Goal: Information Seeking & Learning: Compare options

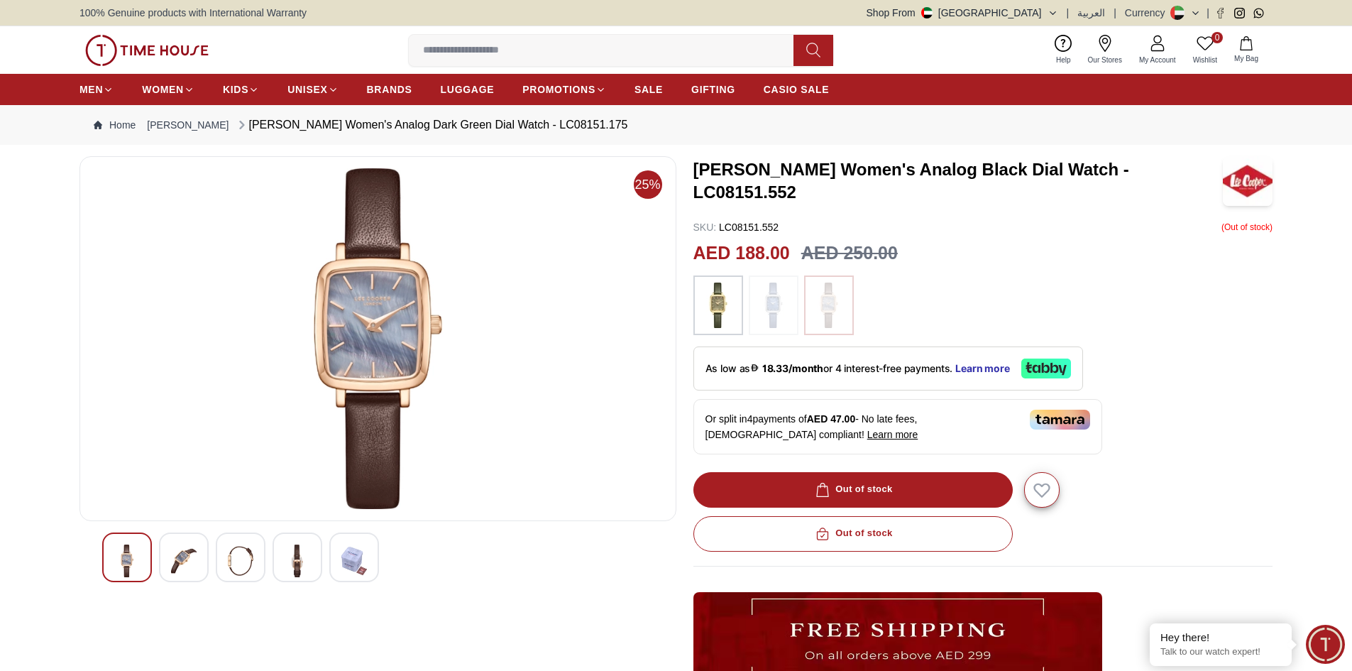
click at [226, 542] on div at bounding box center [241, 557] width 50 height 50
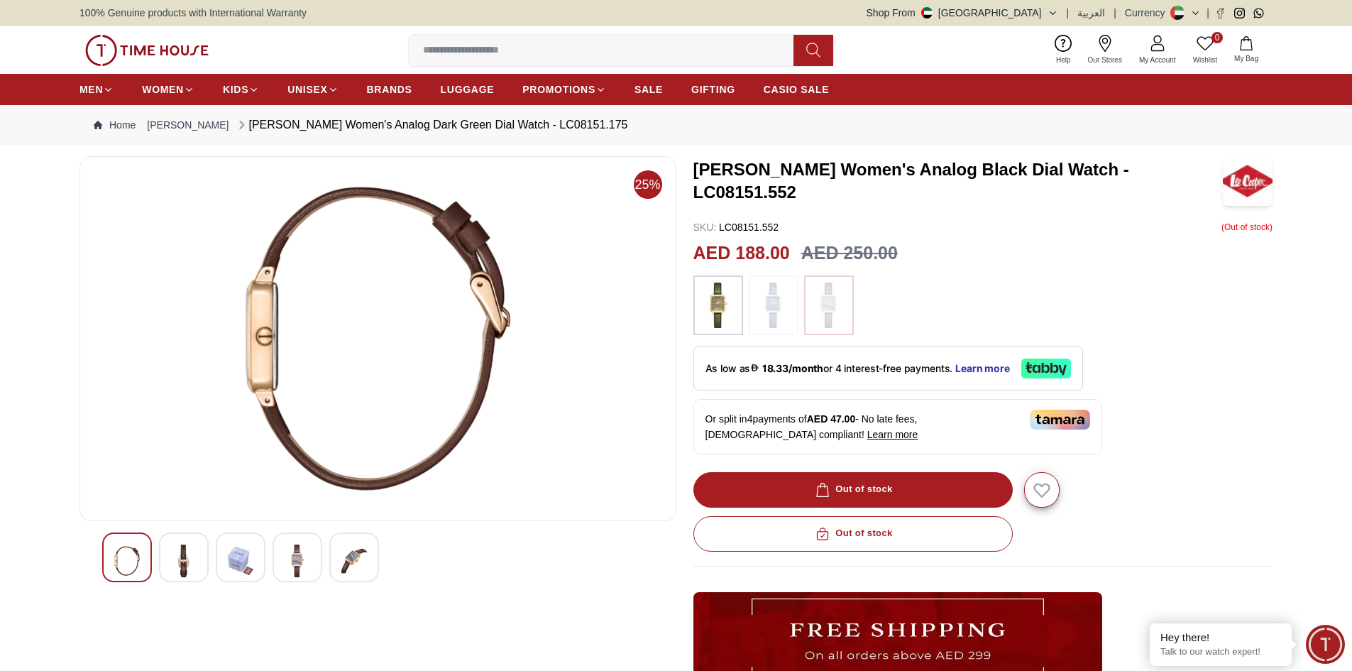
click at [273, 548] on div at bounding box center [298, 557] width 50 height 50
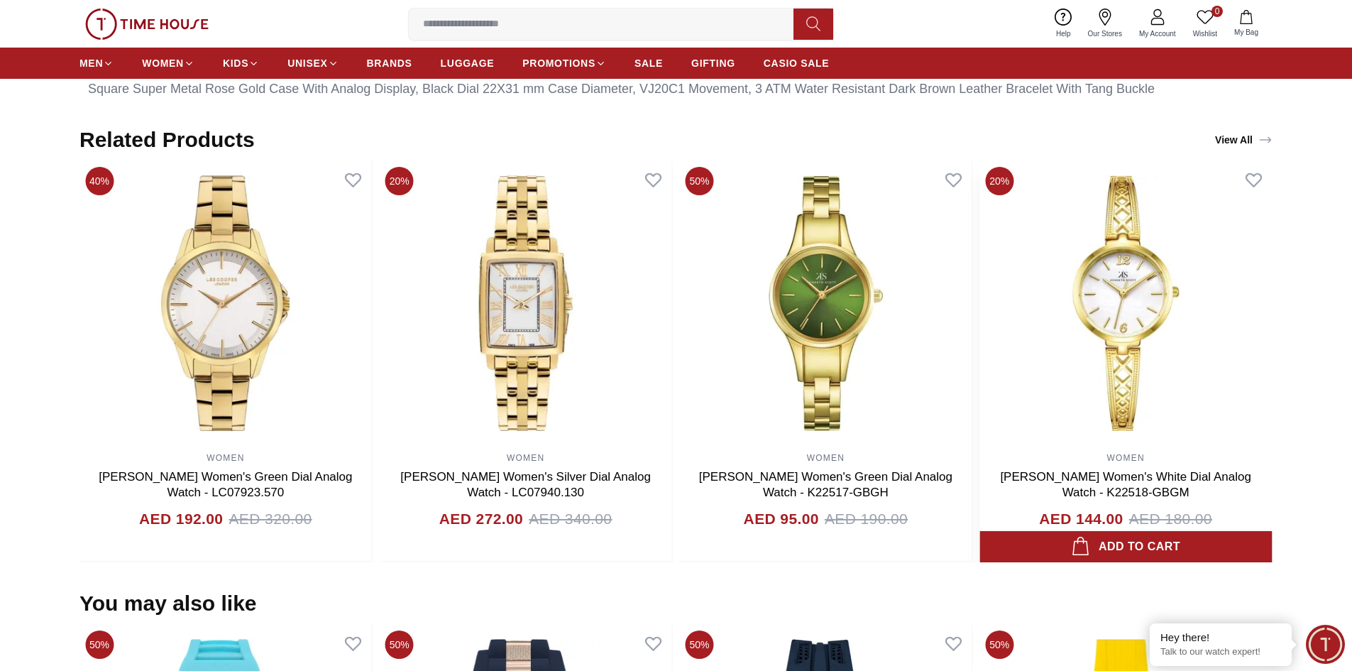
scroll to position [852, 0]
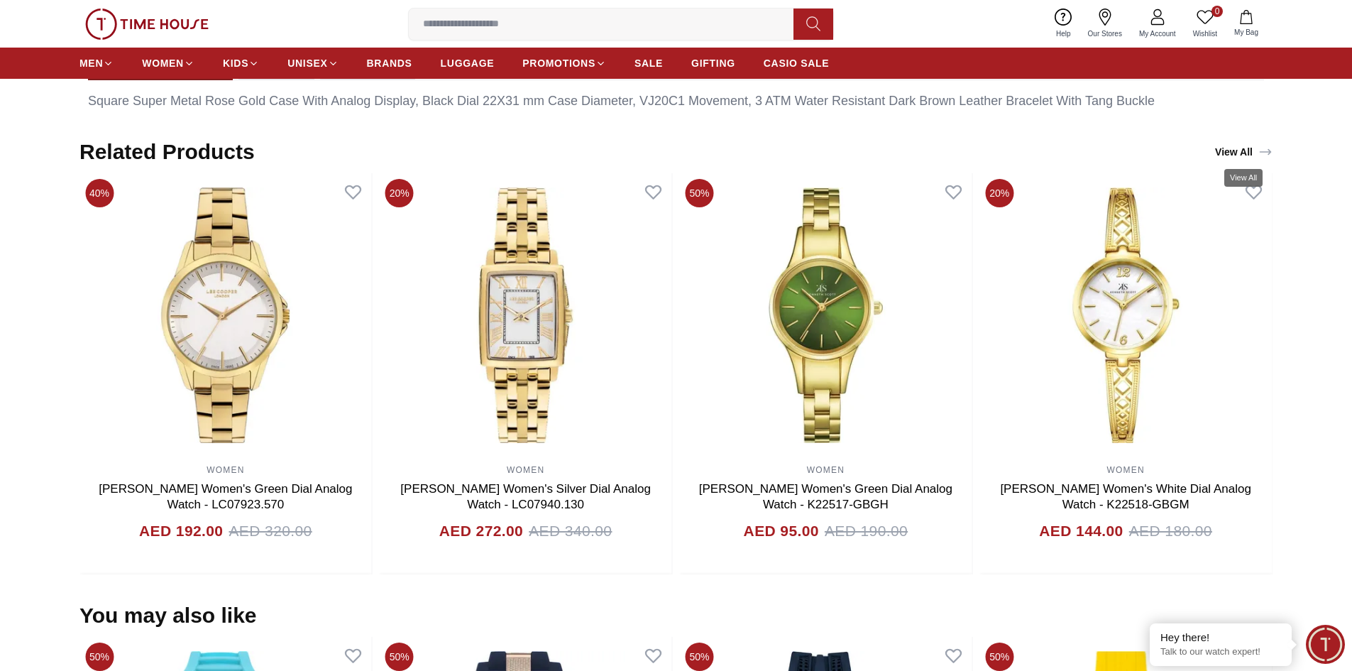
click at [1233, 149] on link "View All" at bounding box center [1244, 152] width 63 height 20
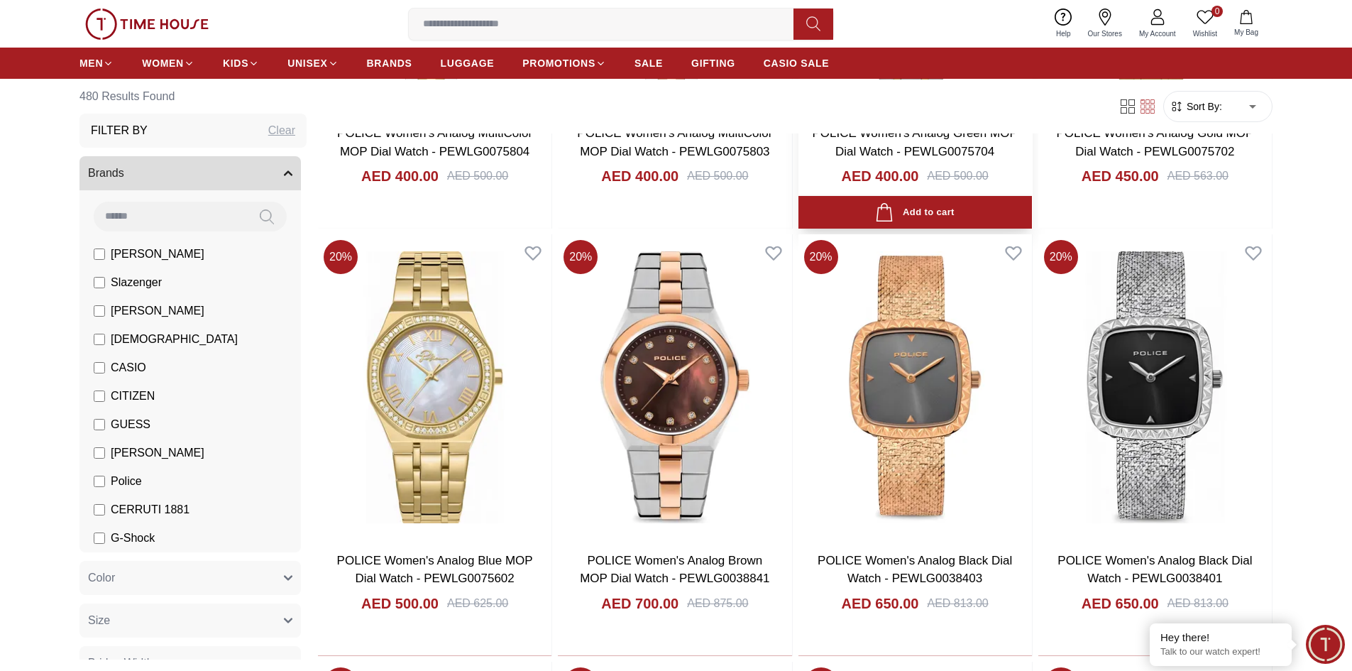
scroll to position [1278, 0]
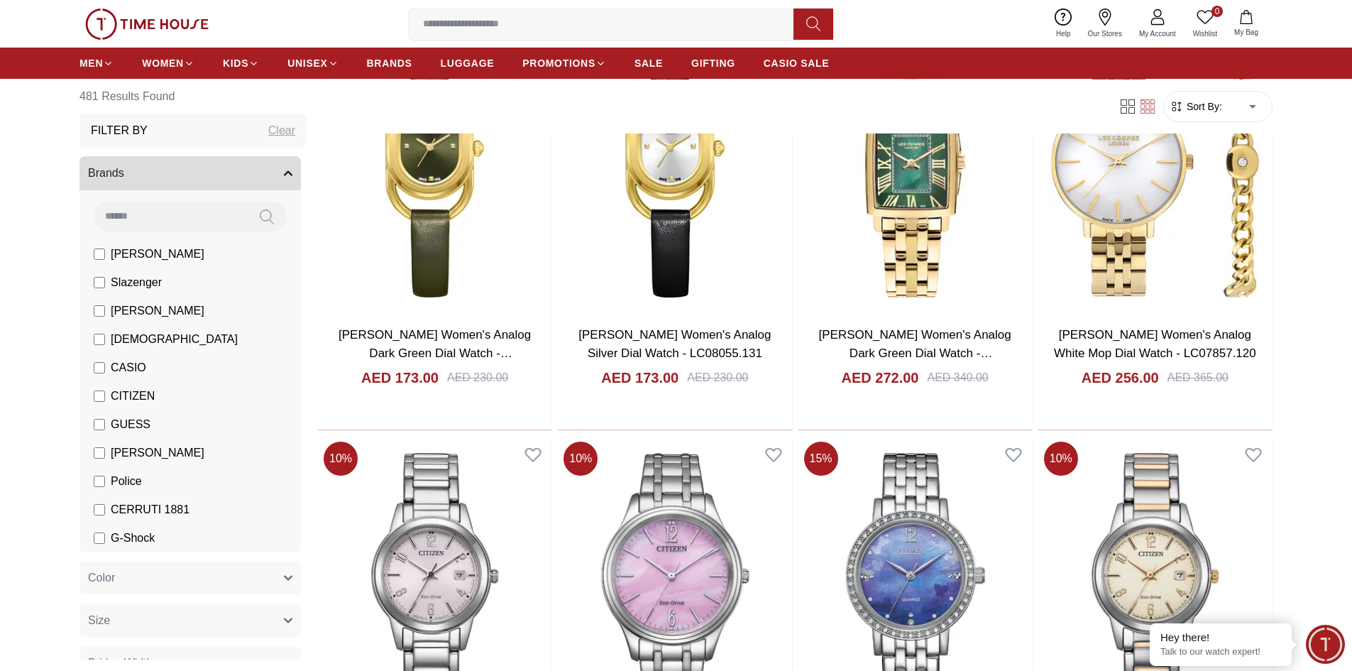
scroll to position [3692, 0]
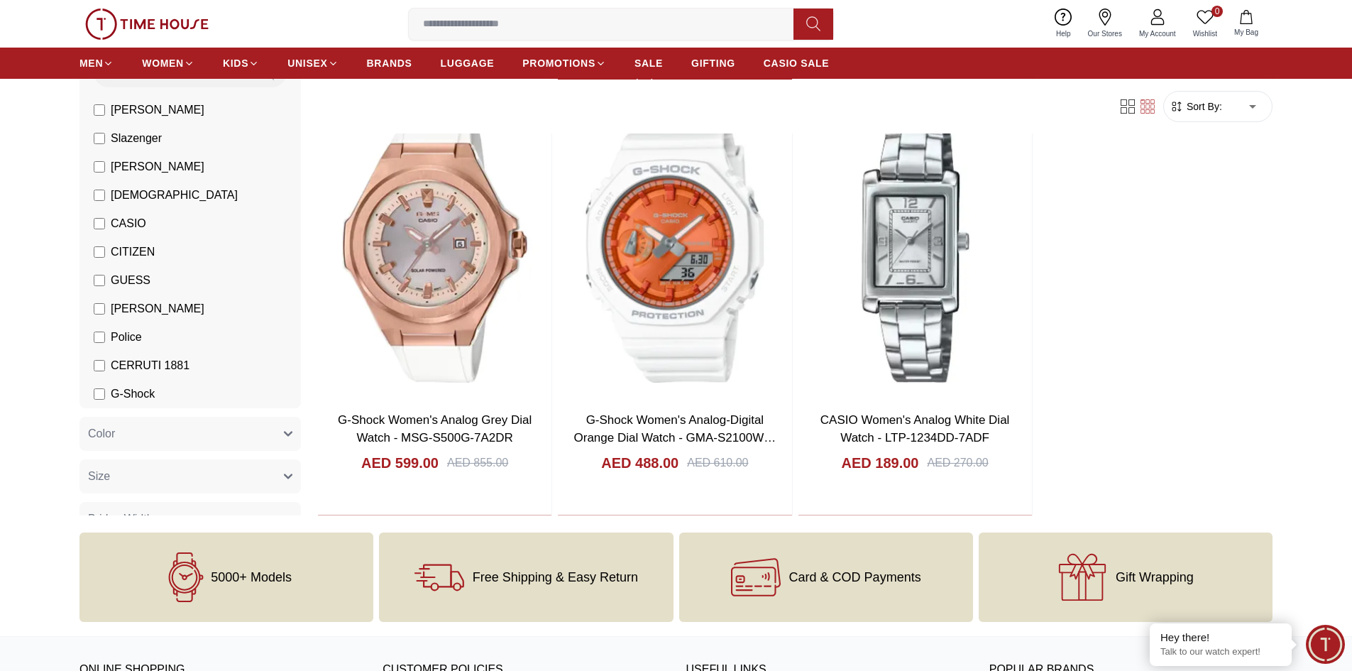
scroll to position [5963, 0]
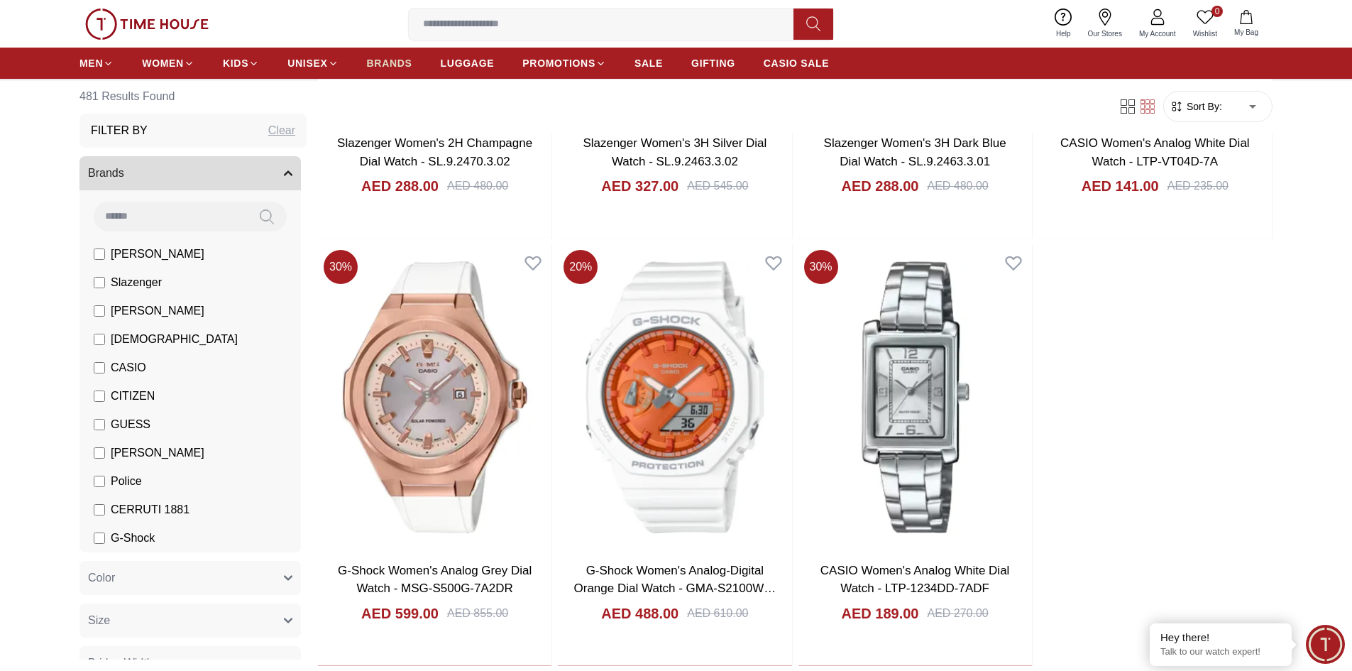
click at [402, 63] on span "BRANDS" at bounding box center [389, 63] width 45 height 14
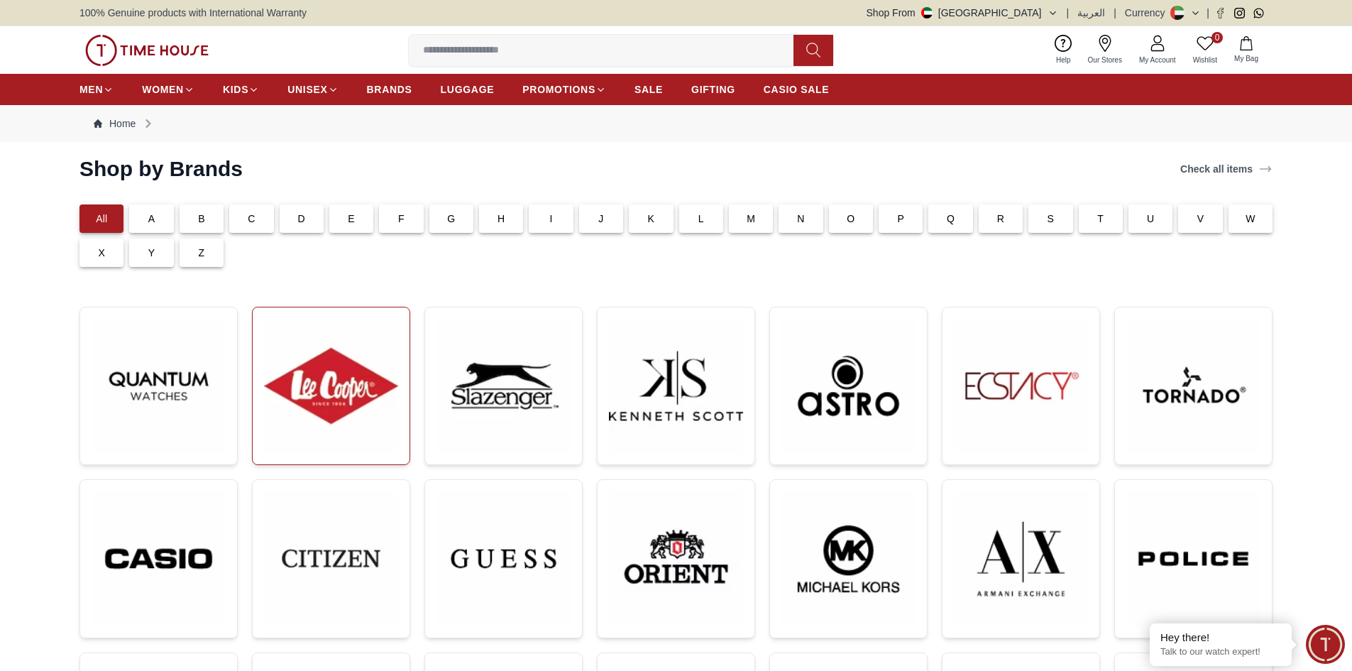
click at [366, 388] on img at bounding box center [331, 386] width 134 height 134
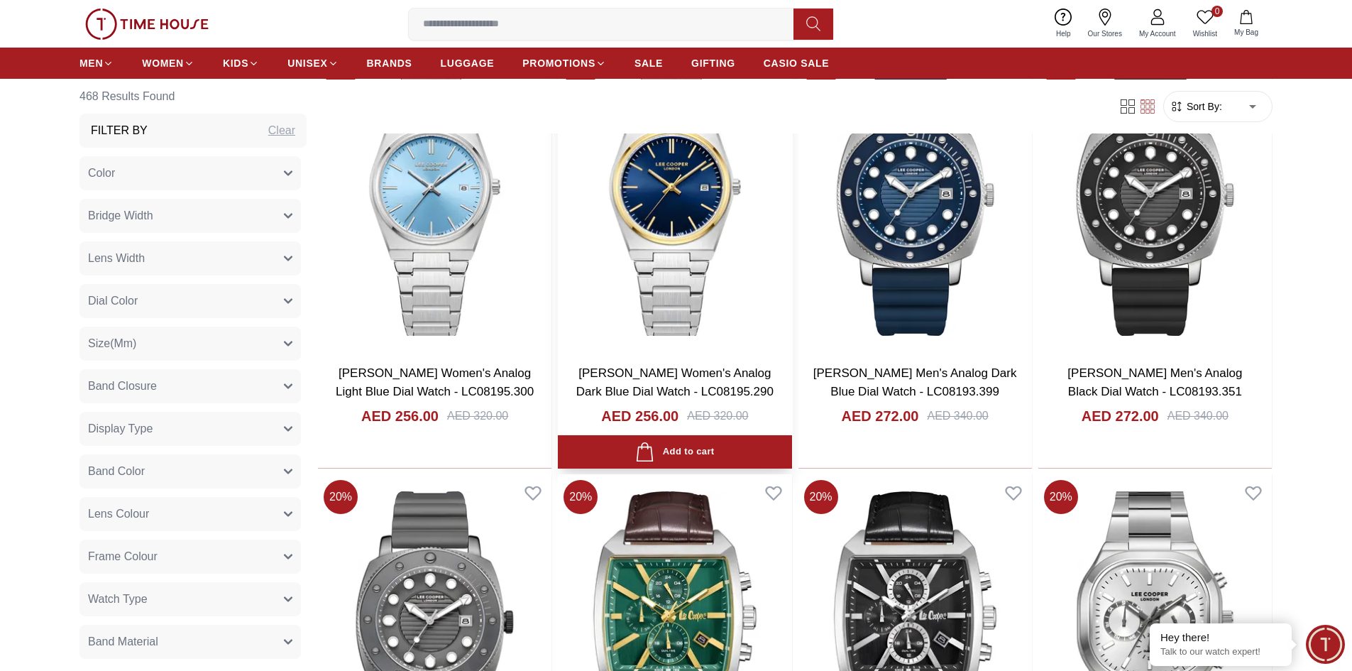
scroll to position [639, 0]
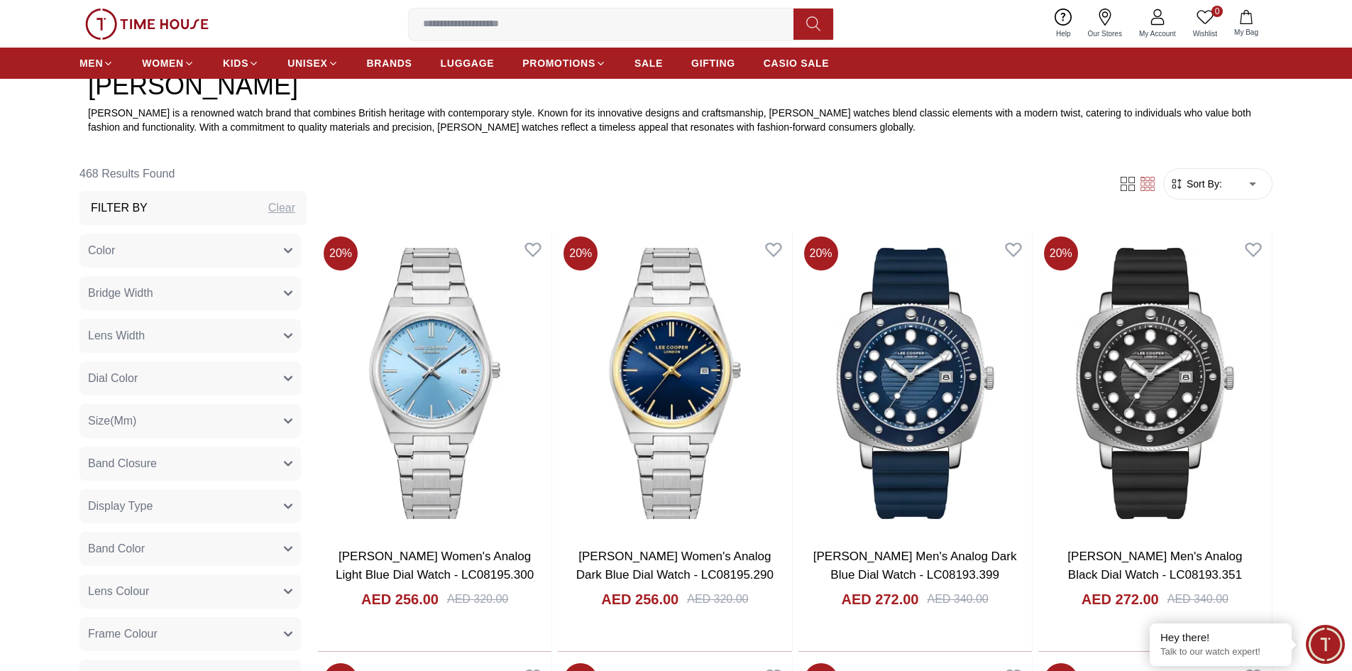
click at [1185, 181] on span "Sort By:" at bounding box center [1203, 184] width 38 height 14
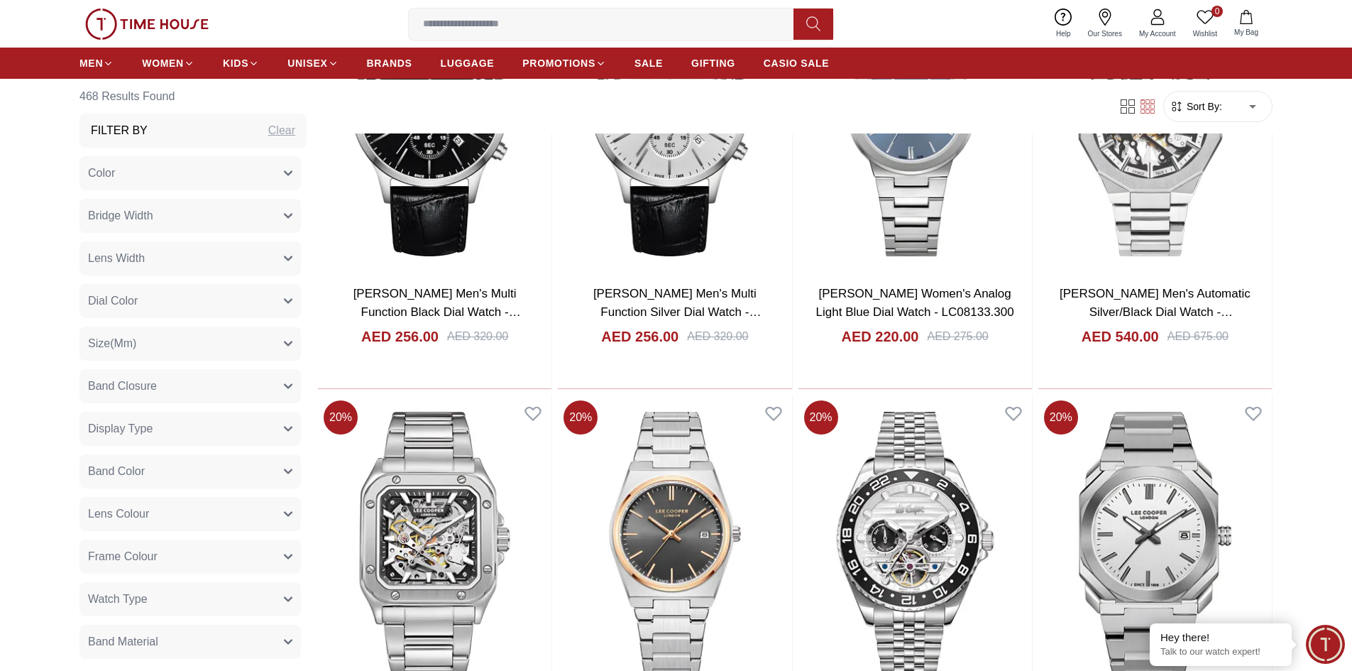
scroll to position [1775, 0]
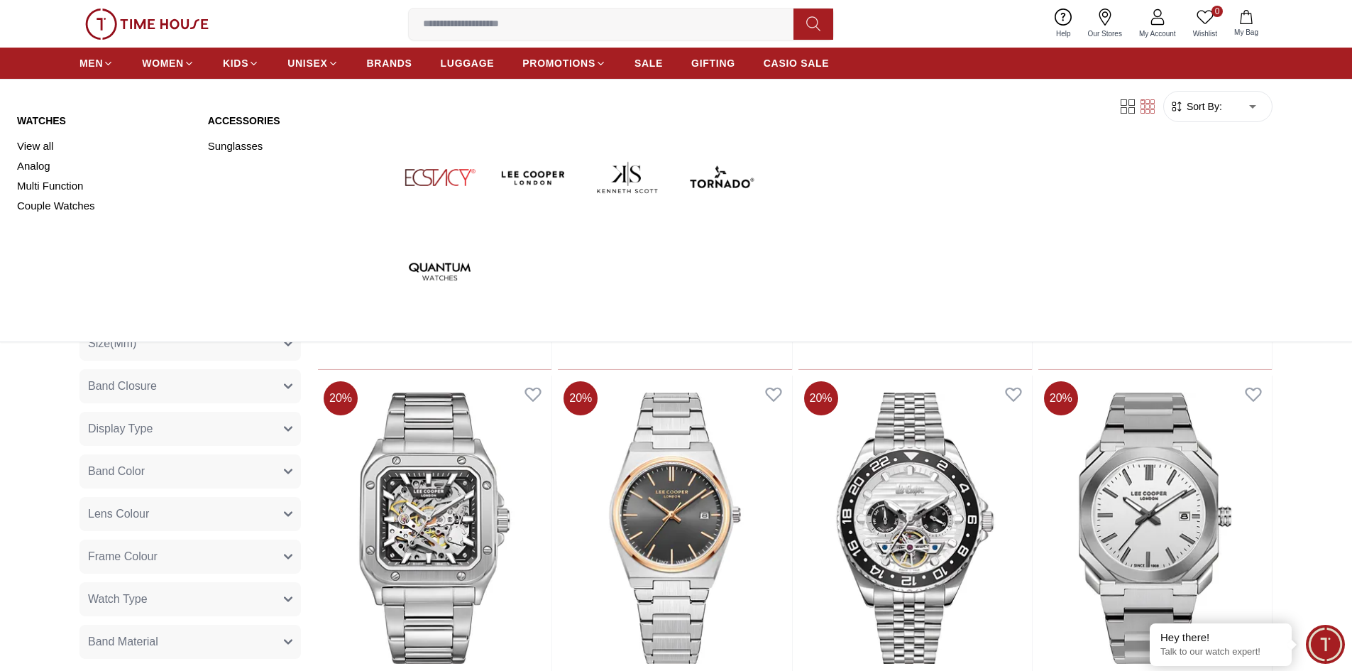
click at [523, 179] on img at bounding box center [534, 177] width 82 height 82
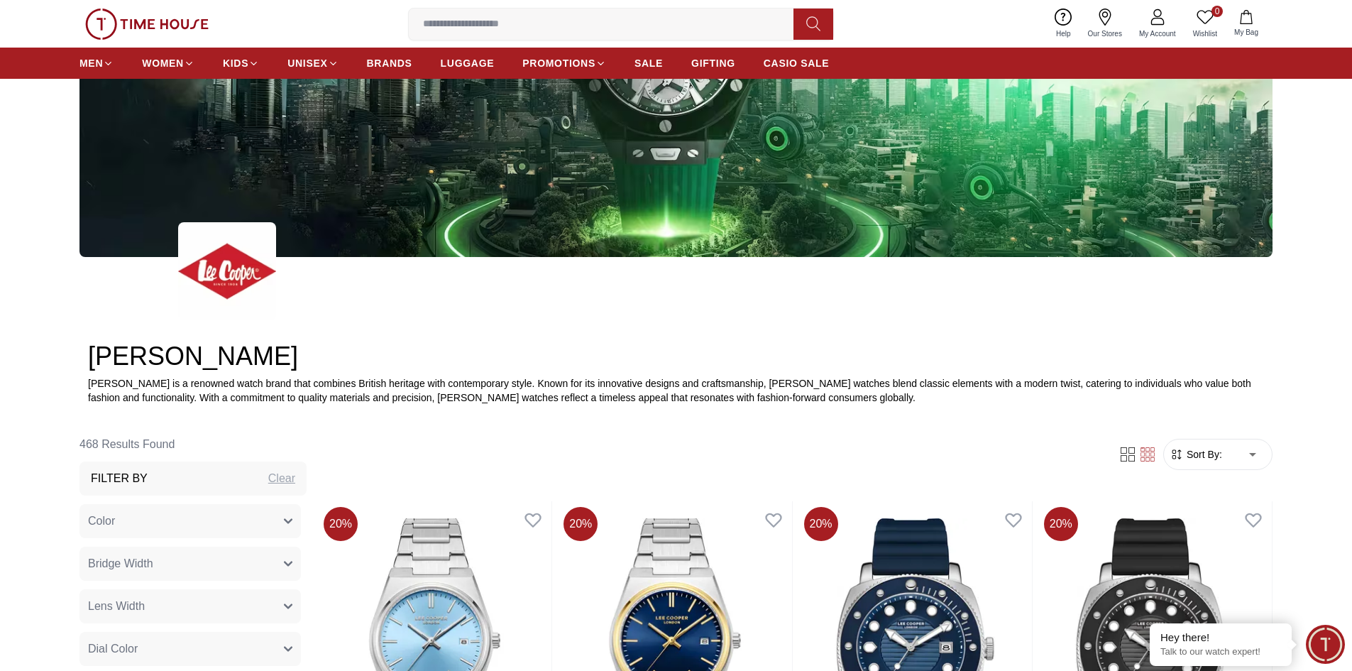
scroll to position [355, 0]
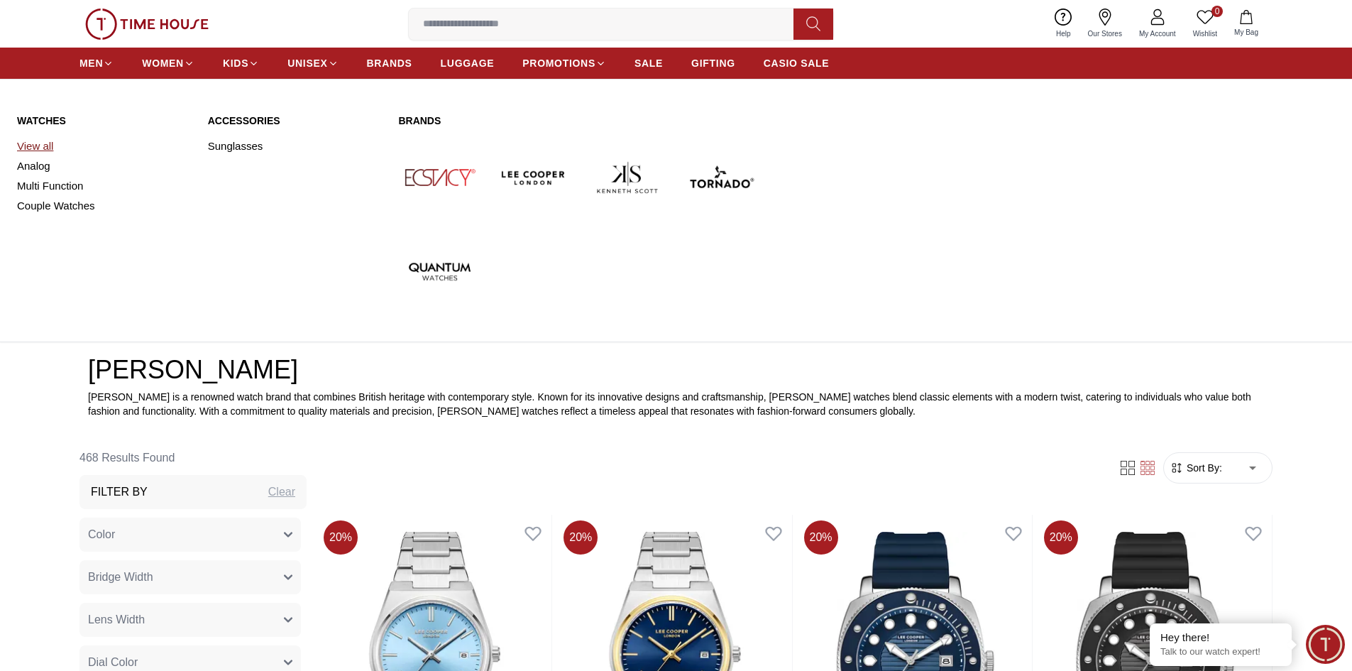
click at [37, 149] on link "View all" at bounding box center [104, 146] width 174 height 20
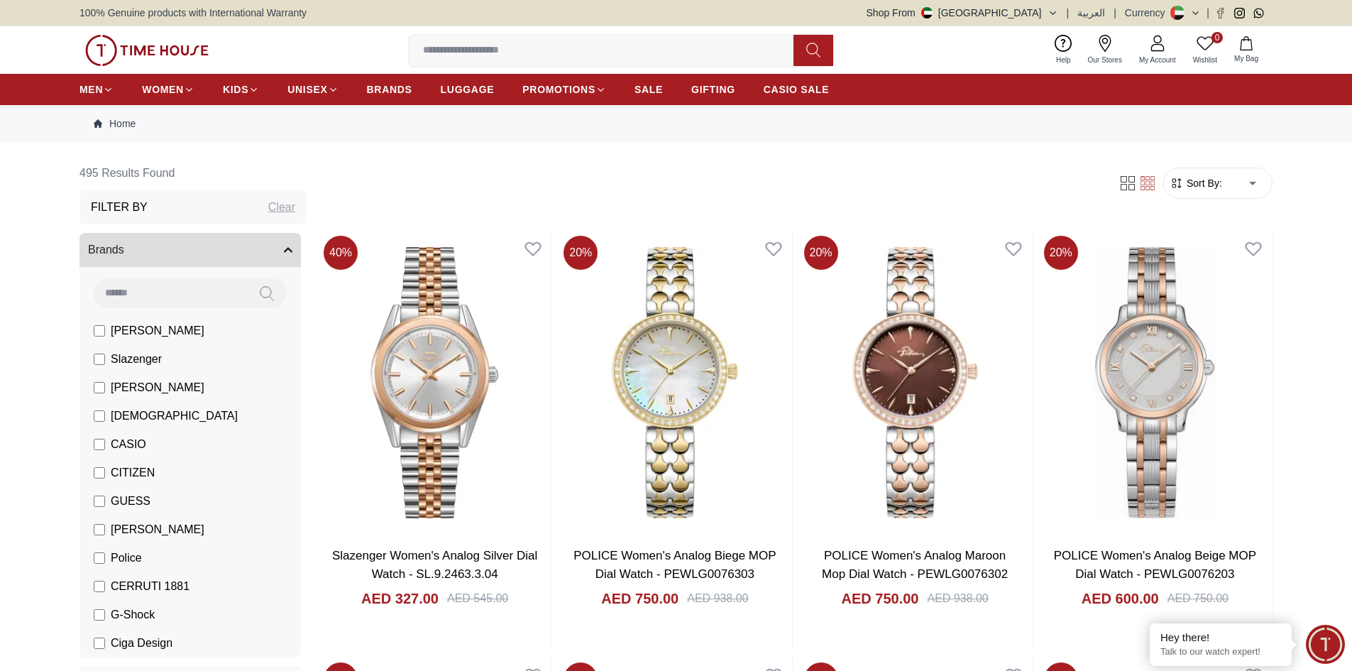
click at [147, 337] on span "[PERSON_NAME]" at bounding box center [158, 330] width 94 height 17
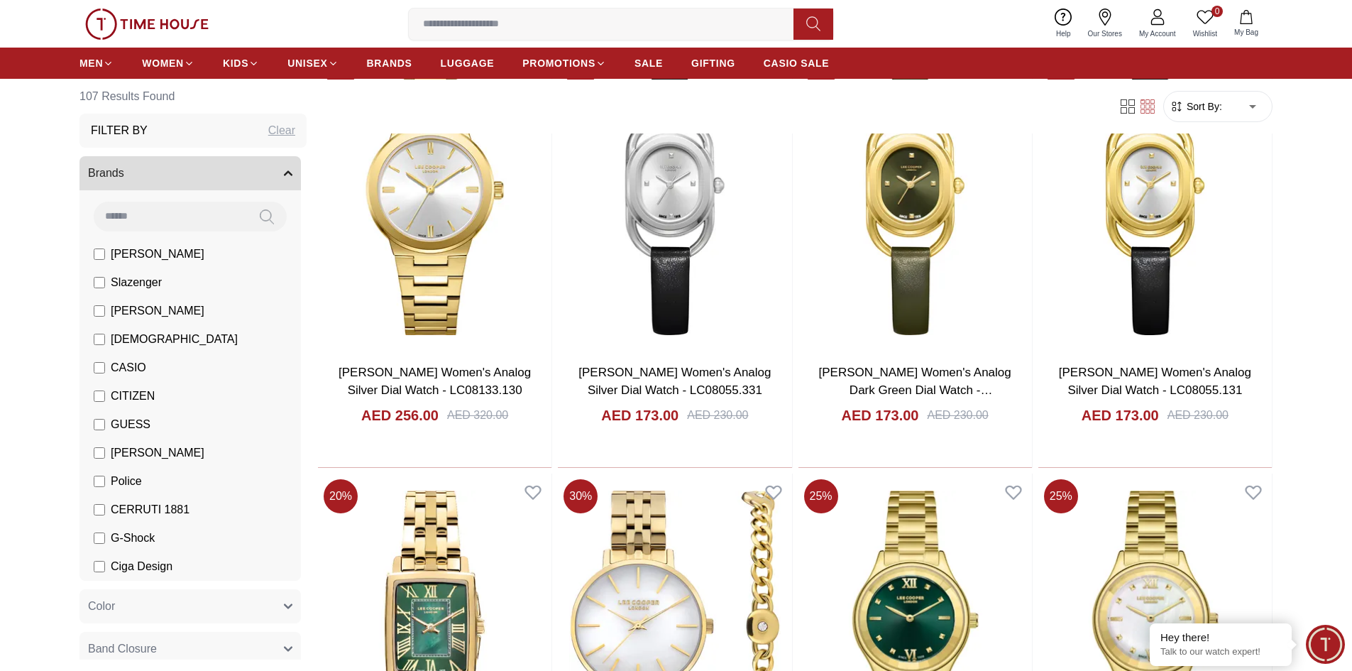
scroll to position [1491, 0]
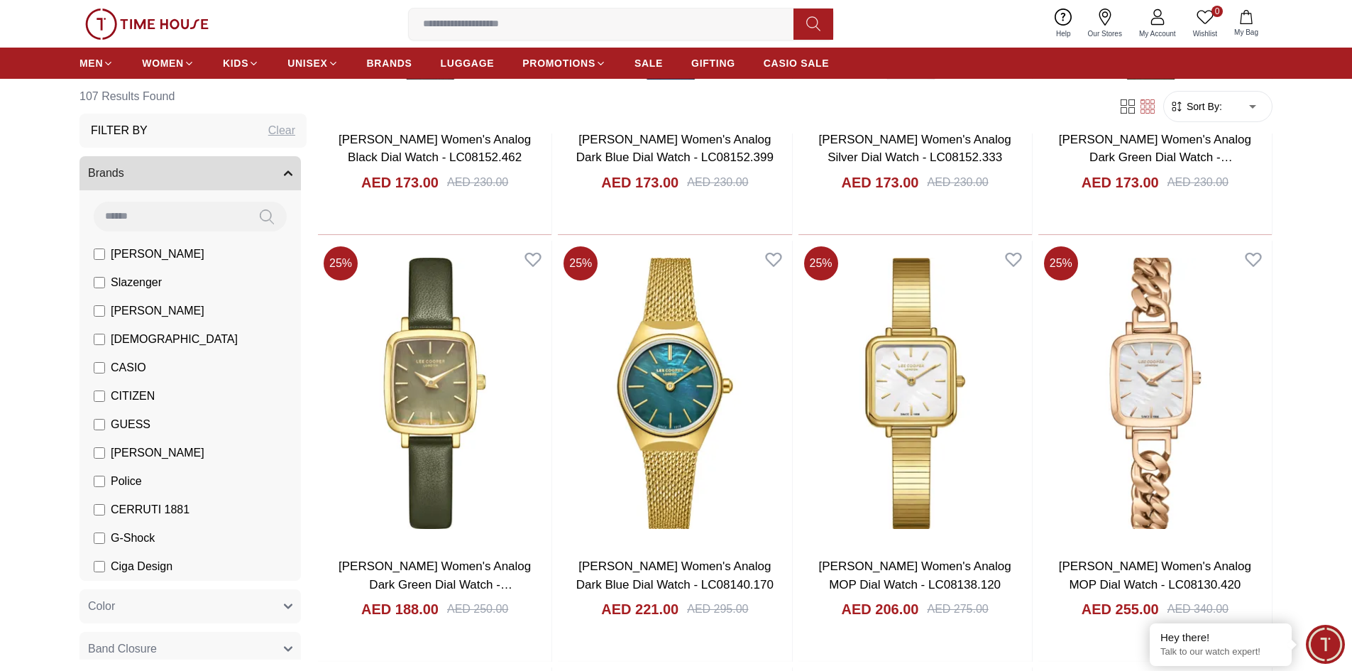
scroll to position [2556, 0]
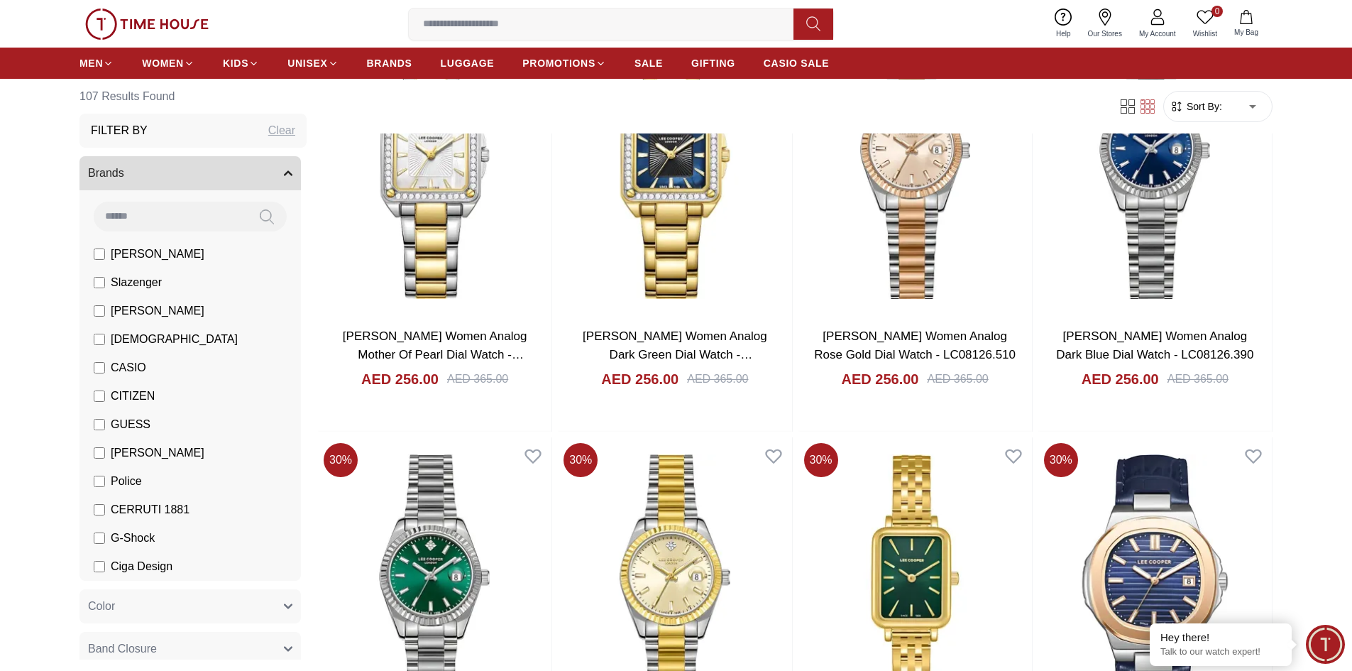
scroll to position [5821, 0]
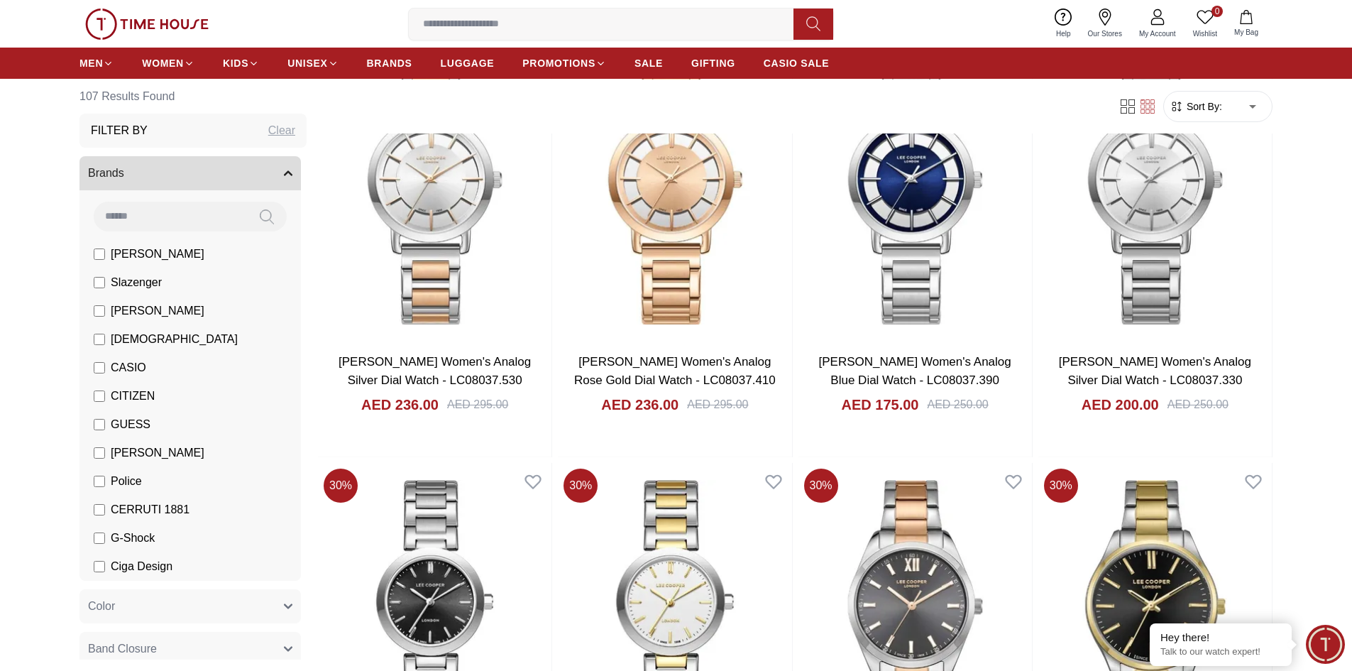
scroll to position [7809, 0]
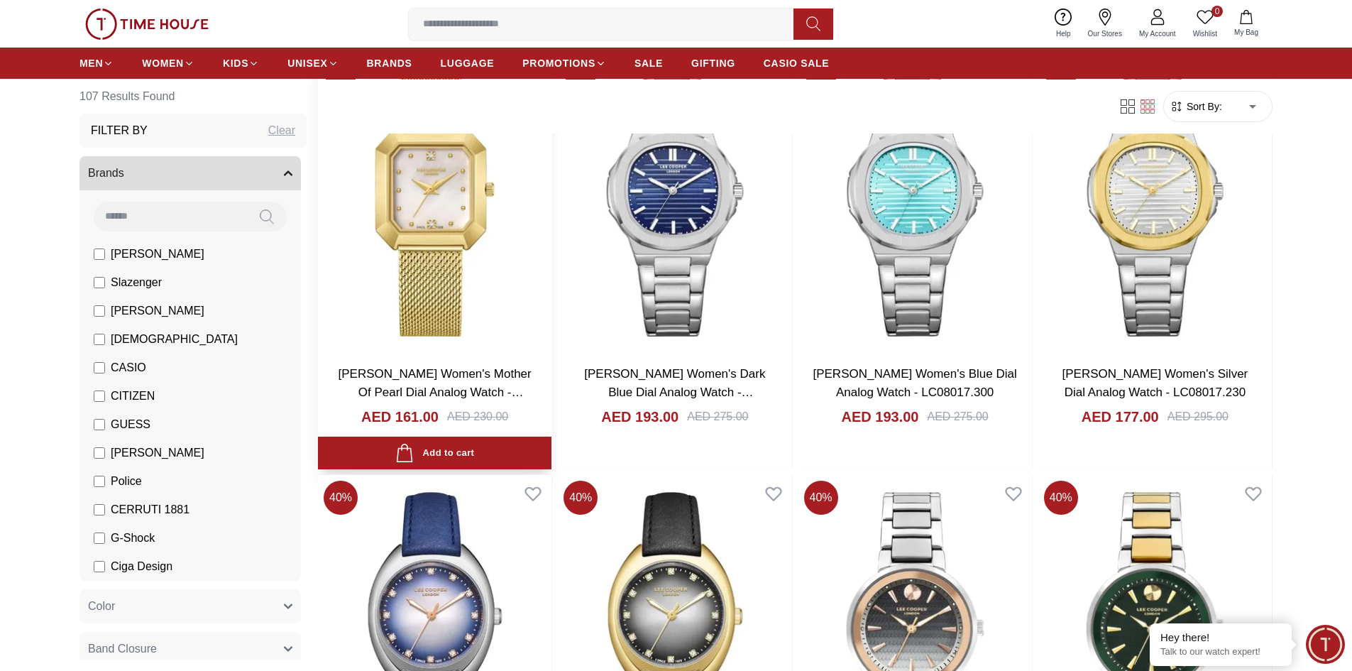
scroll to position [9584, 0]
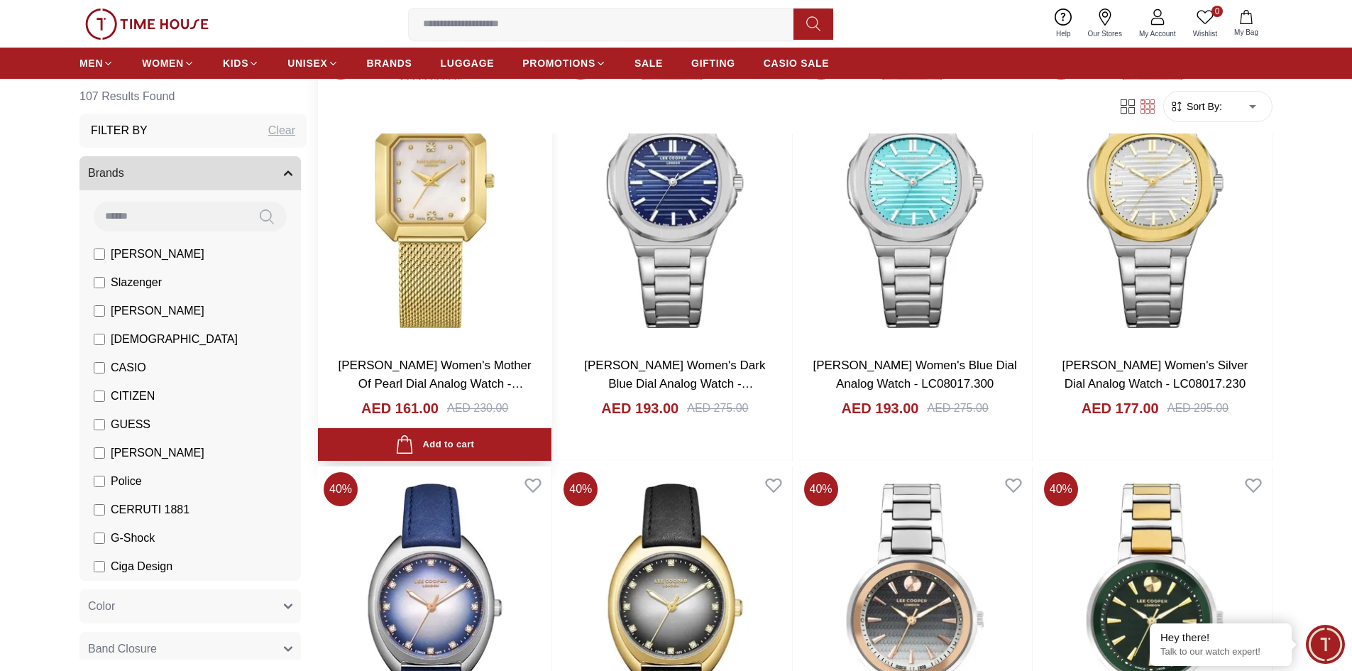
click at [445, 374] on h3 "[PERSON_NAME] Women's Mother Of Pearl Dial Analog Watch - LC08027.120" at bounding box center [434, 374] width 205 height 36
click at [398, 386] on link "[PERSON_NAME] Women's Mother Of Pearl Dial Analog Watch - LC08027.120" at bounding box center [435, 384] width 193 height 50
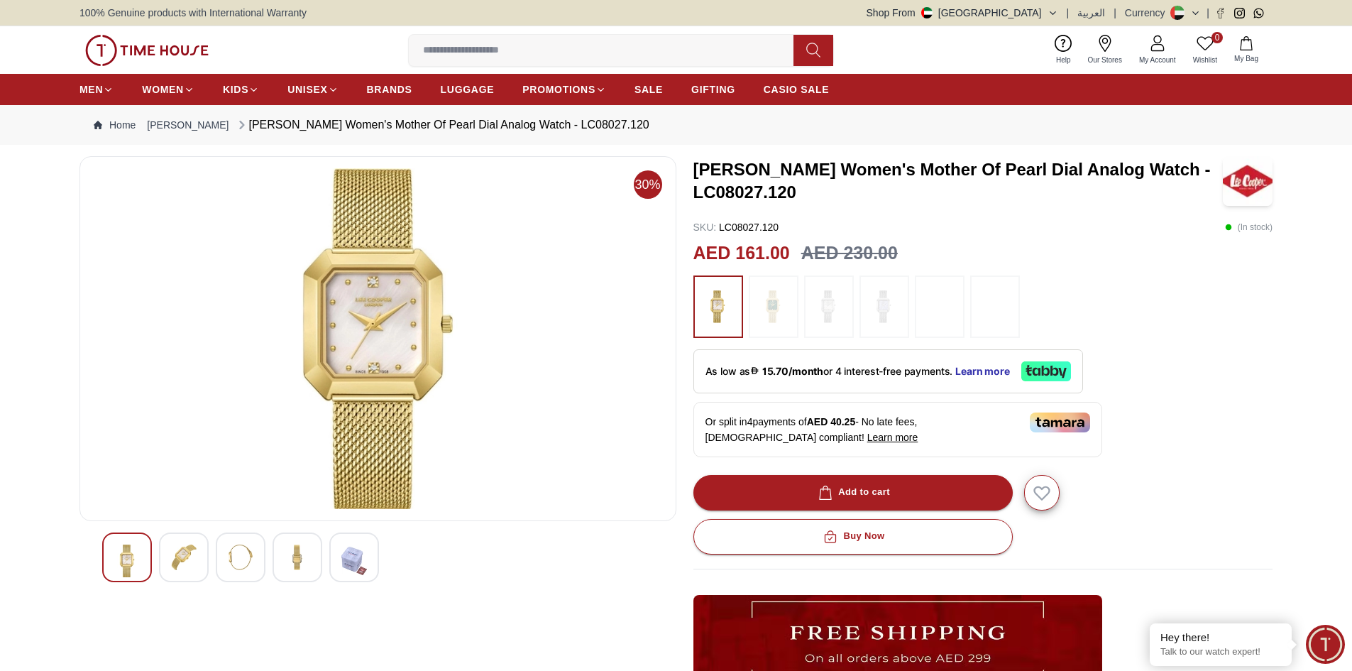
click at [311, 562] on div at bounding box center [298, 557] width 50 height 50
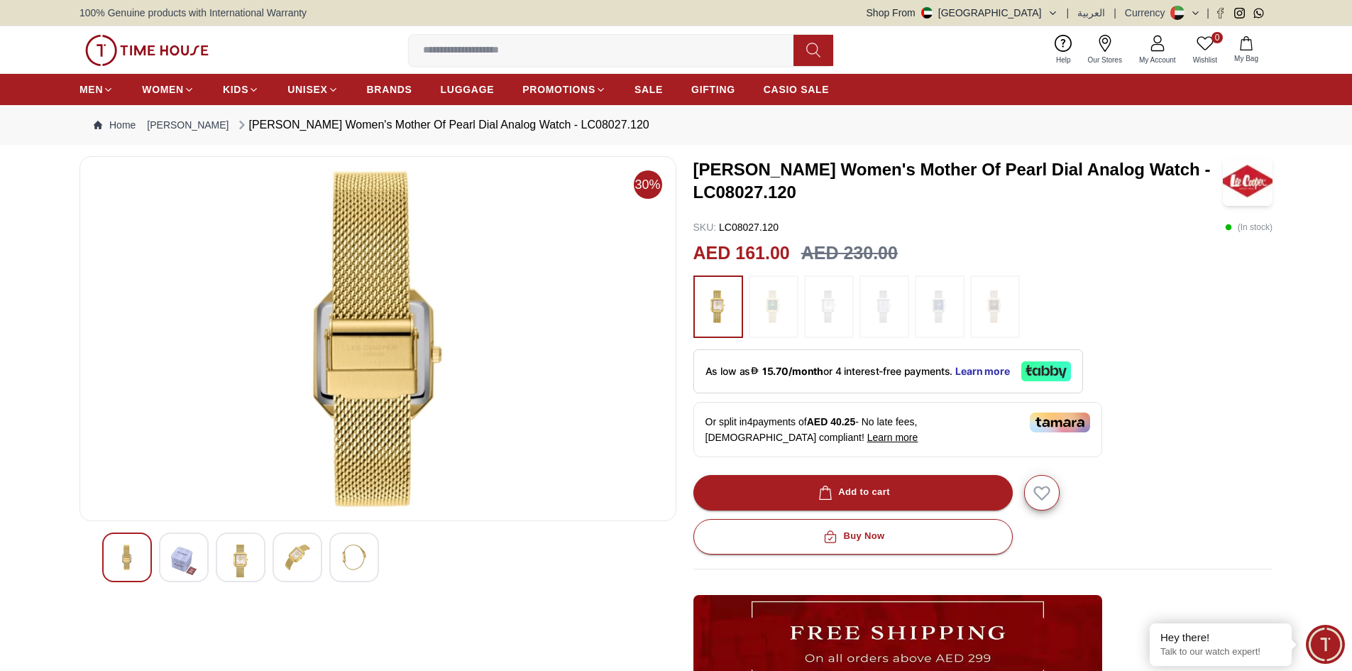
click at [253, 557] on div at bounding box center [241, 557] width 50 height 50
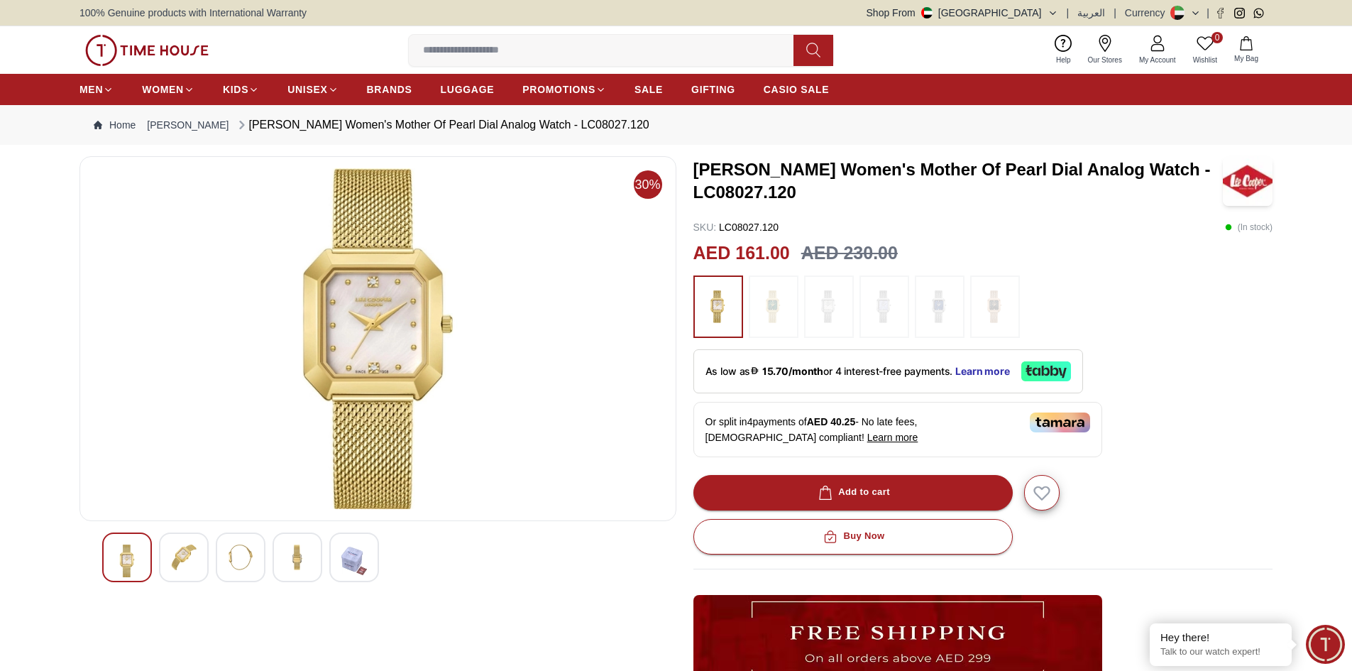
click at [195, 552] on img at bounding box center [184, 557] width 26 height 26
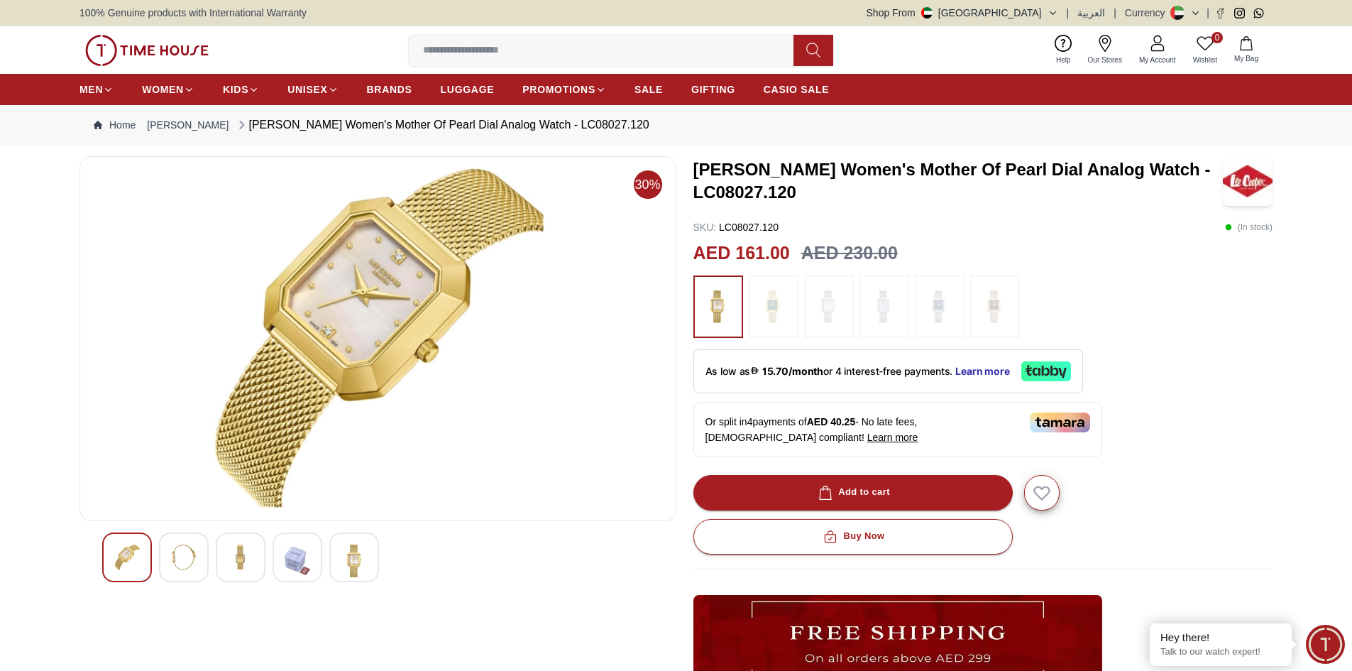
click at [154, 543] on div at bounding box center [378, 557] width 552 height 50
click at [197, 547] on div at bounding box center [184, 557] width 50 height 50
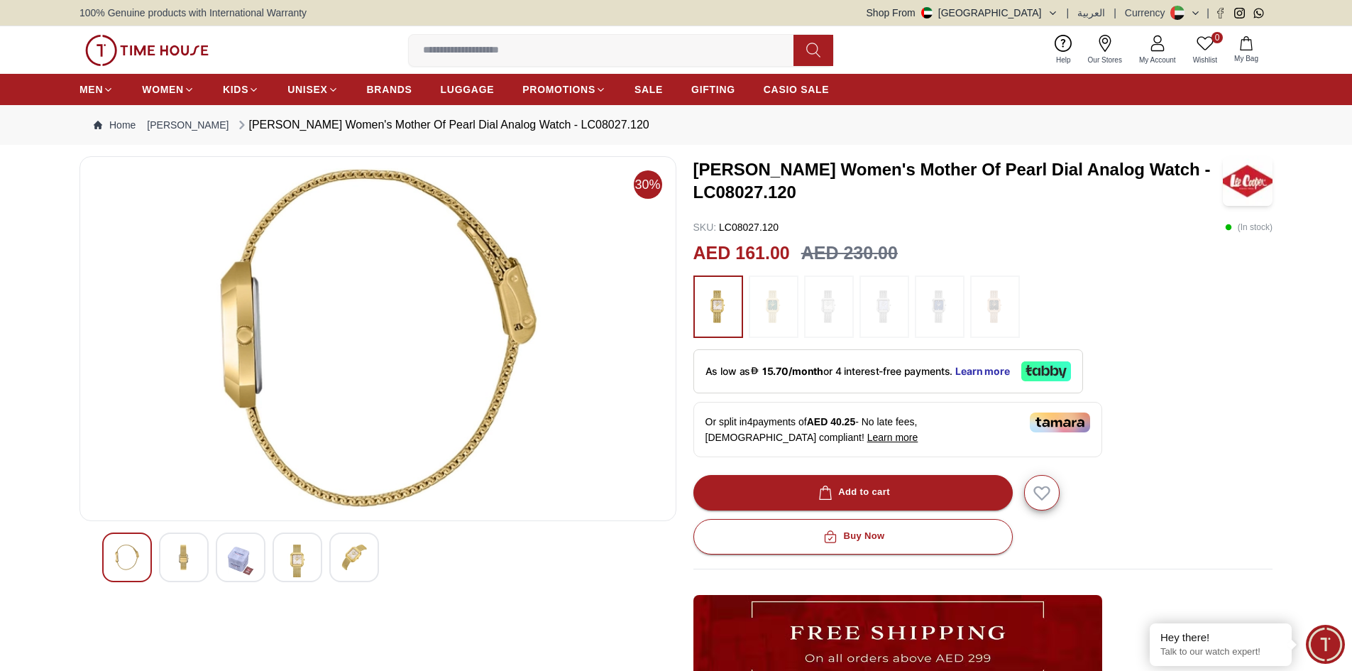
click at [236, 552] on img at bounding box center [241, 560] width 26 height 33
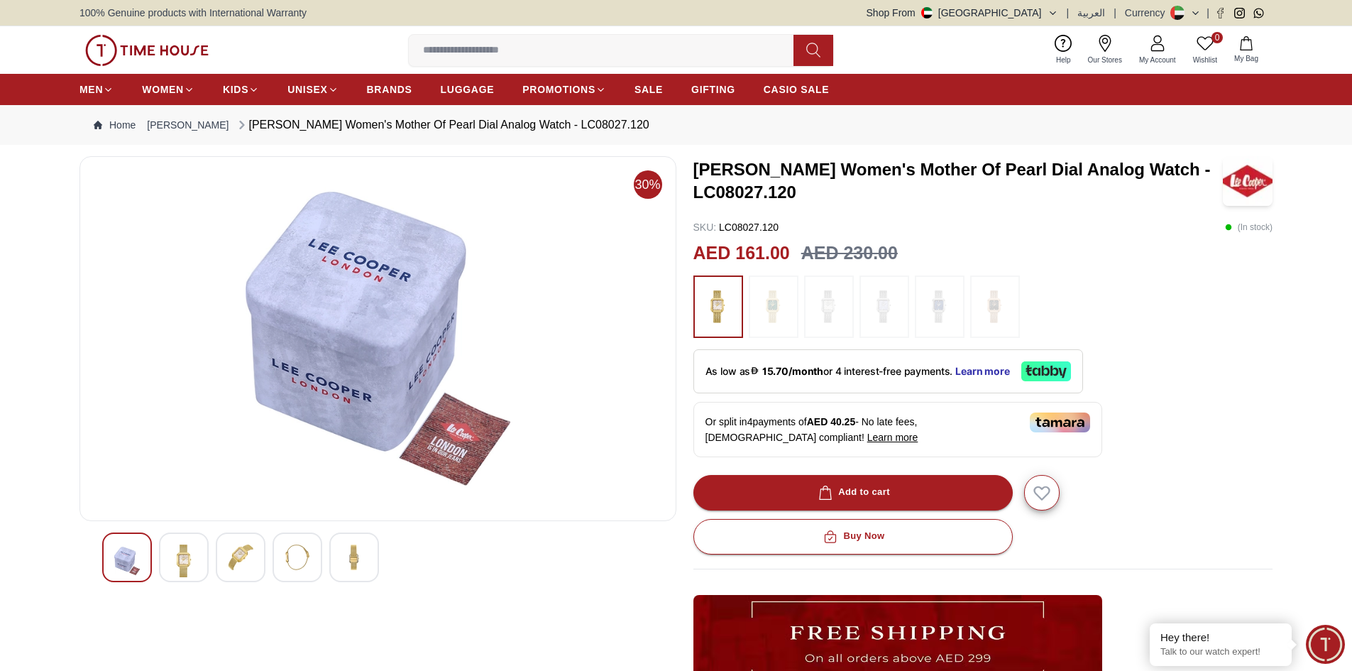
click at [298, 557] on img at bounding box center [298, 557] width 26 height 26
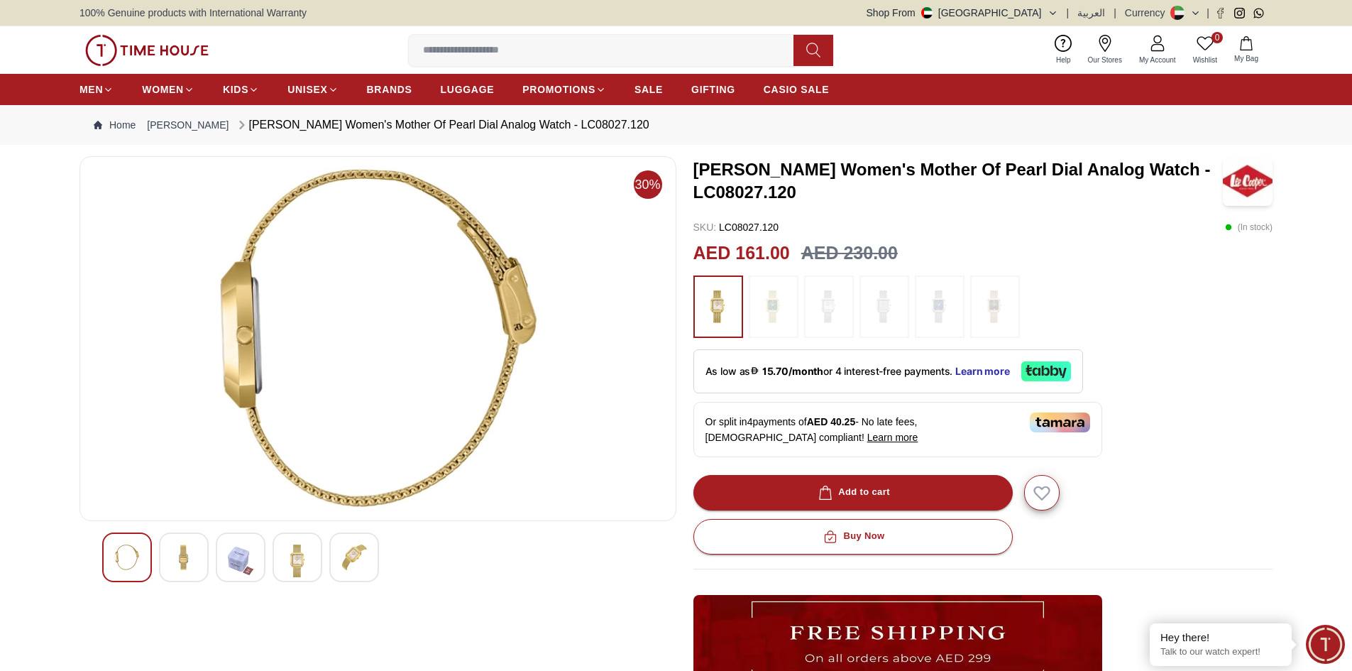
click at [191, 553] on img at bounding box center [184, 557] width 26 height 26
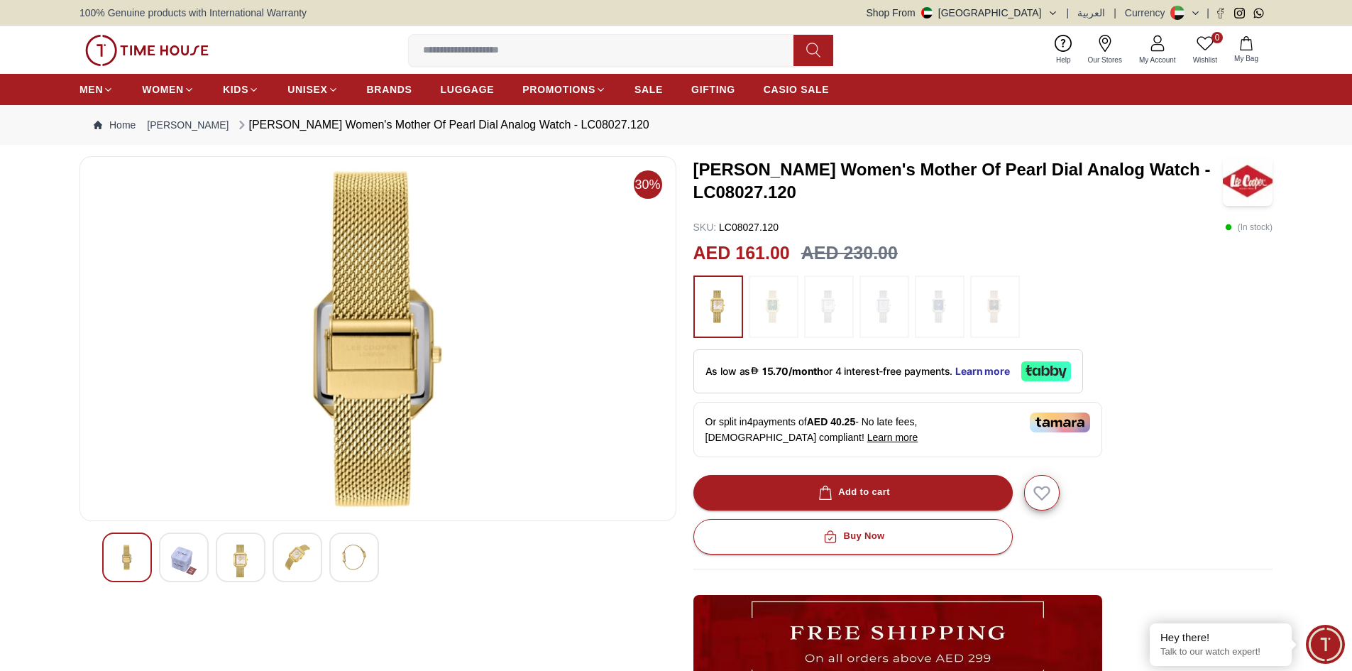
click at [791, 310] on img at bounding box center [773, 307] width 35 height 48
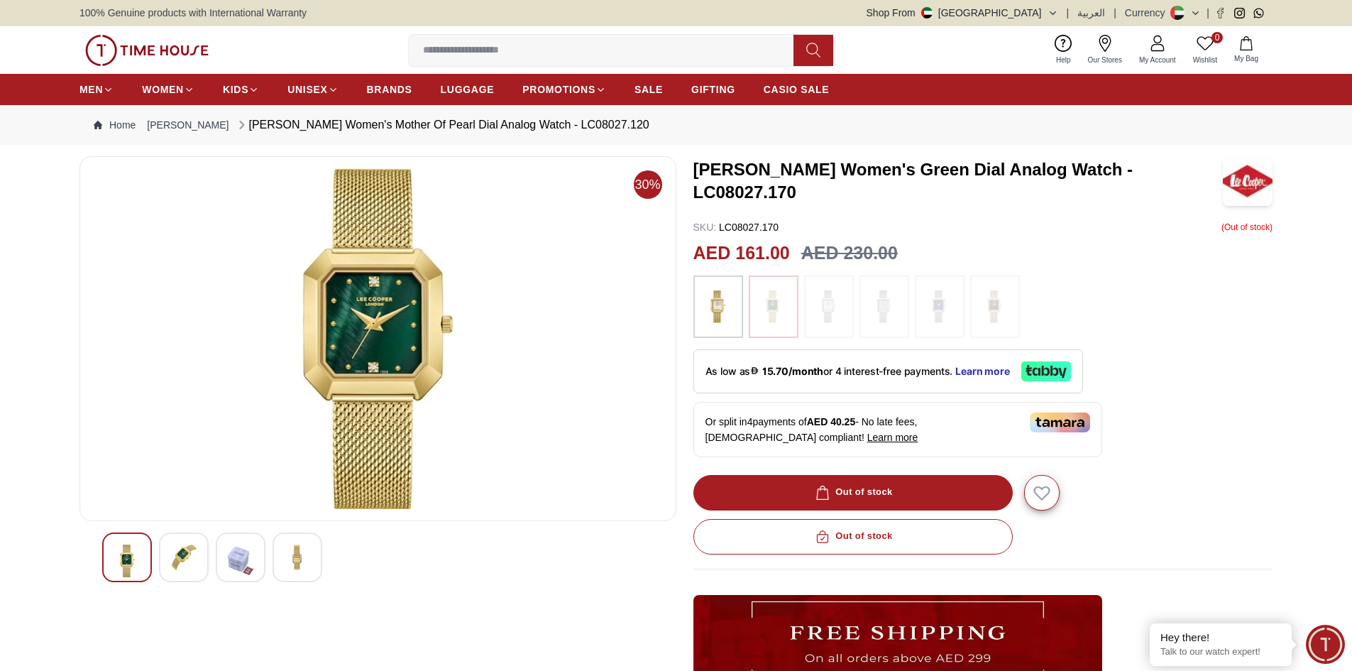
click at [826, 310] on img at bounding box center [828, 307] width 35 height 48
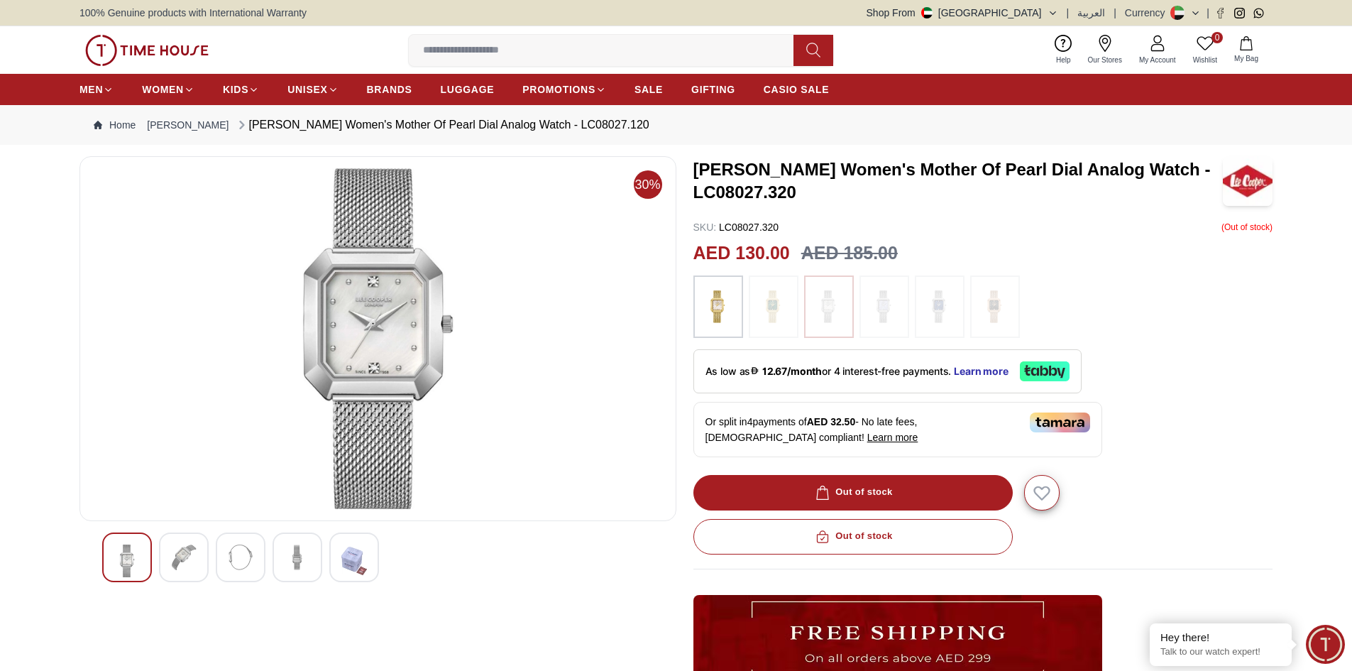
click at [879, 308] on img at bounding box center [884, 307] width 35 height 48
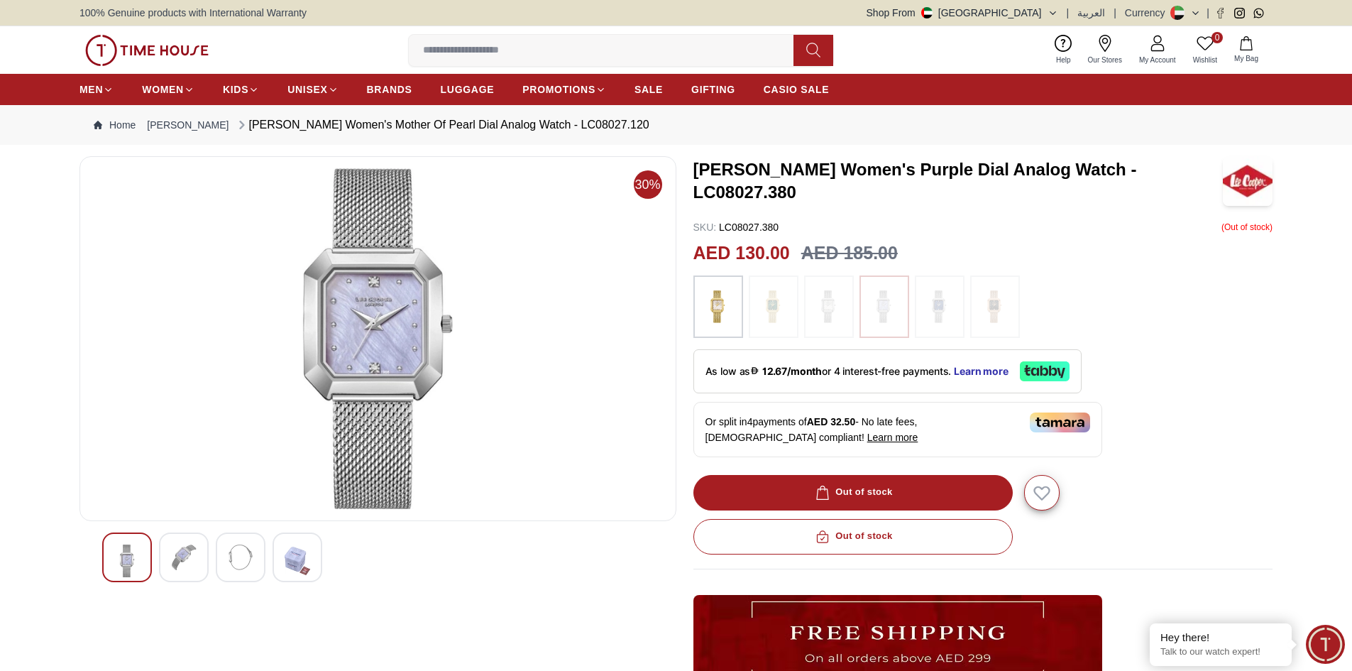
click at [965, 317] on div at bounding box center [984, 306] width 580 height 62
click at [954, 318] on img at bounding box center [939, 307] width 35 height 48
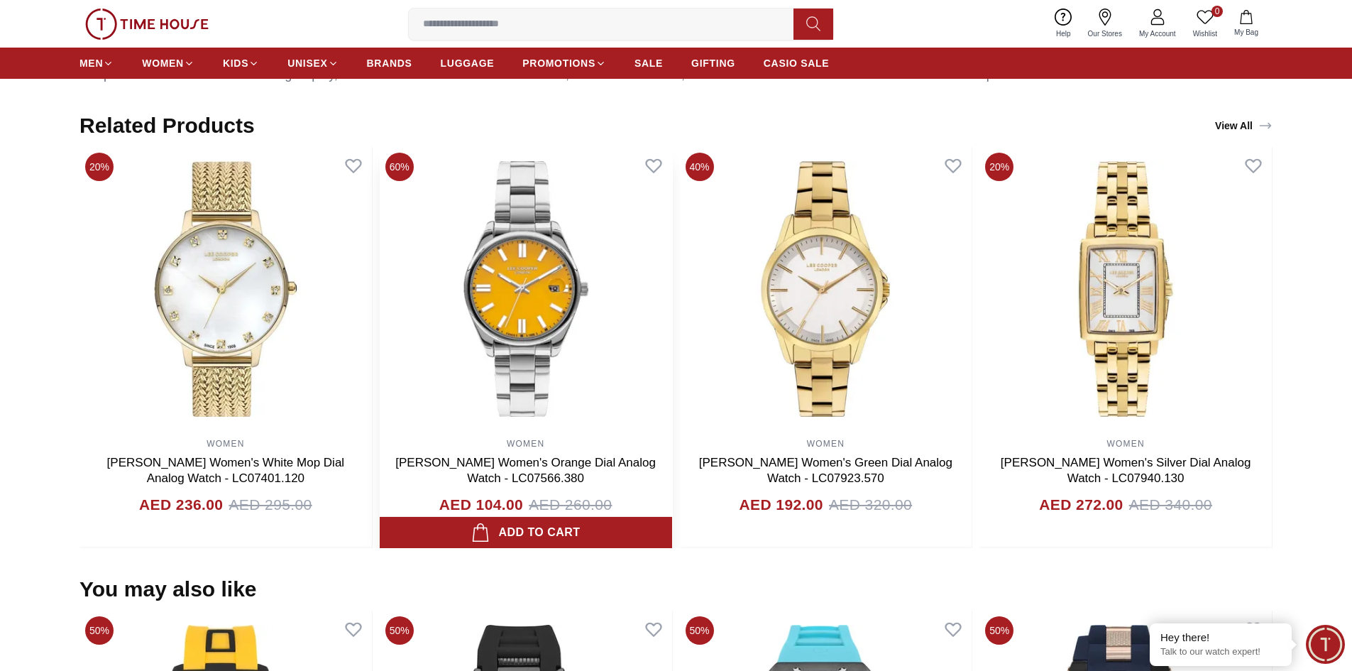
scroll to position [923, 0]
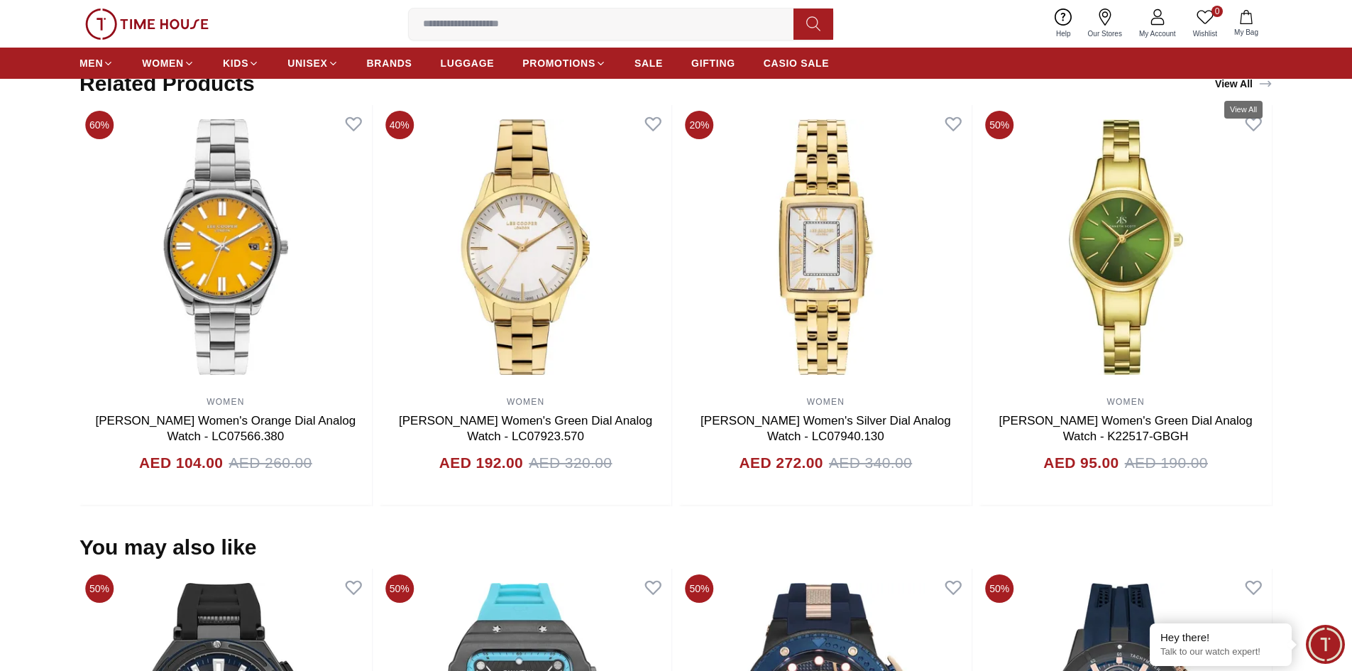
click at [1242, 82] on link "View All" at bounding box center [1244, 84] width 63 height 20
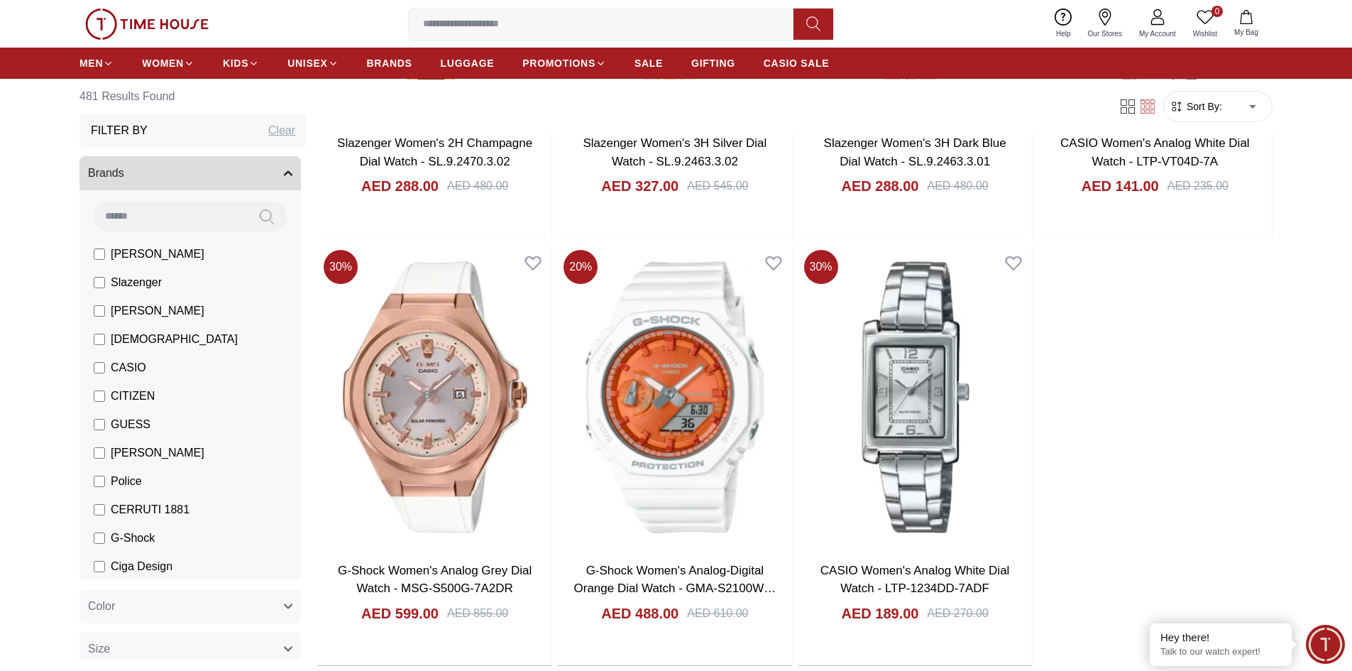
scroll to position [5537, 0]
